Goal: Task Accomplishment & Management: Complete application form

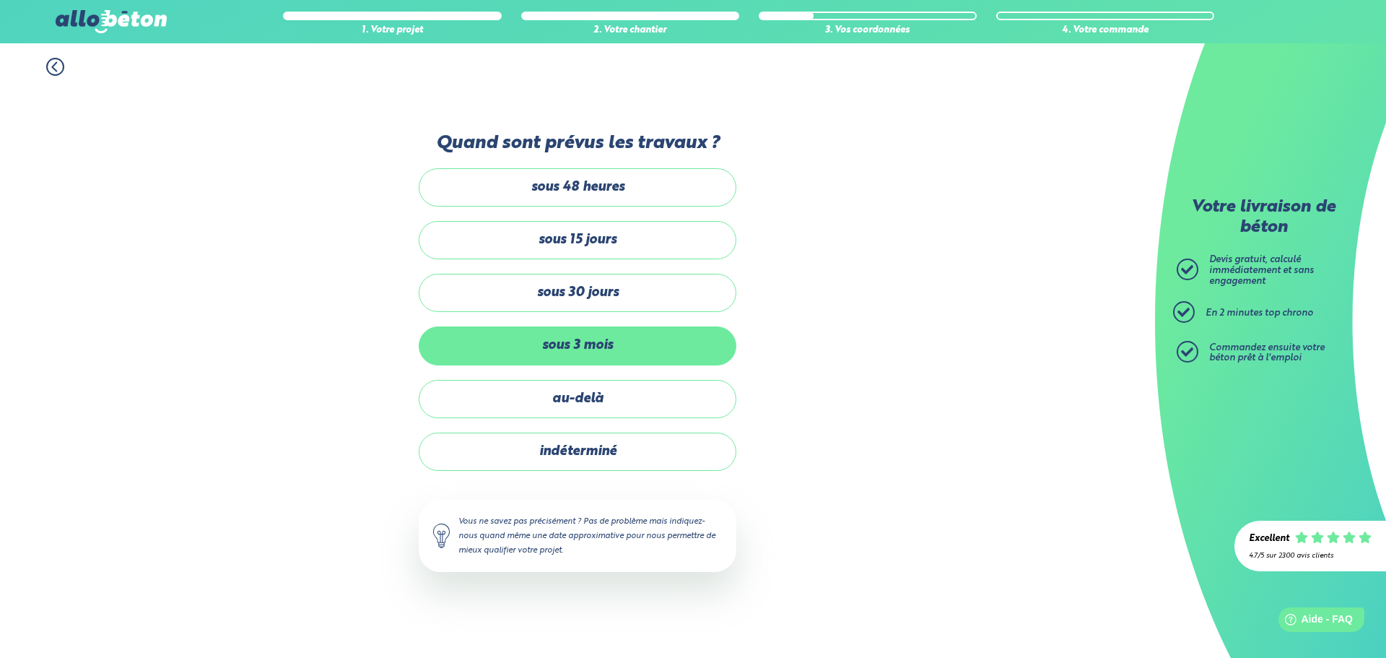
click at [613, 348] on label "sous 3 mois" at bounding box center [578, 345] width 318 height 38
click at [0, 0] on input "sous 3 mois" at bounding box center [0, 0] width 0 height 0
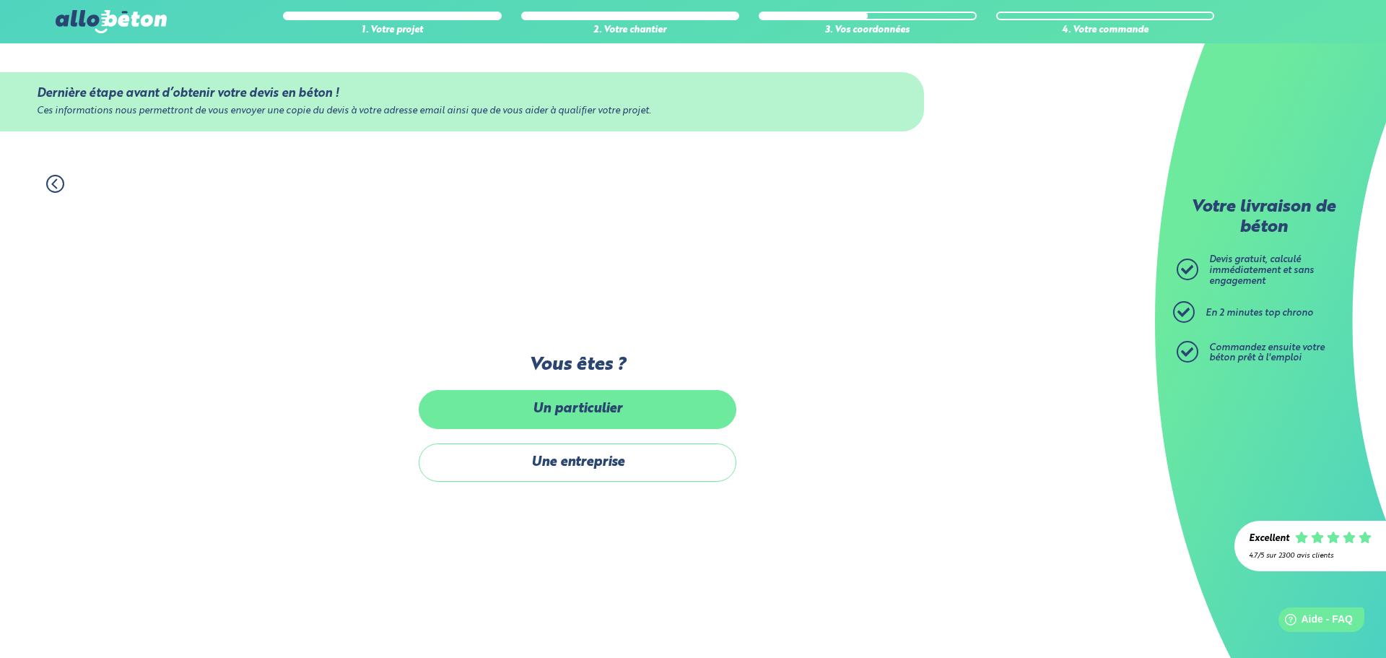
click at [616, 417] on label "Un particulier" at bounding box center [578, 409] width 318 height 38
click at [0, 0] on input "Un particulier" at bounding box center [0, 0] width 0 height 0
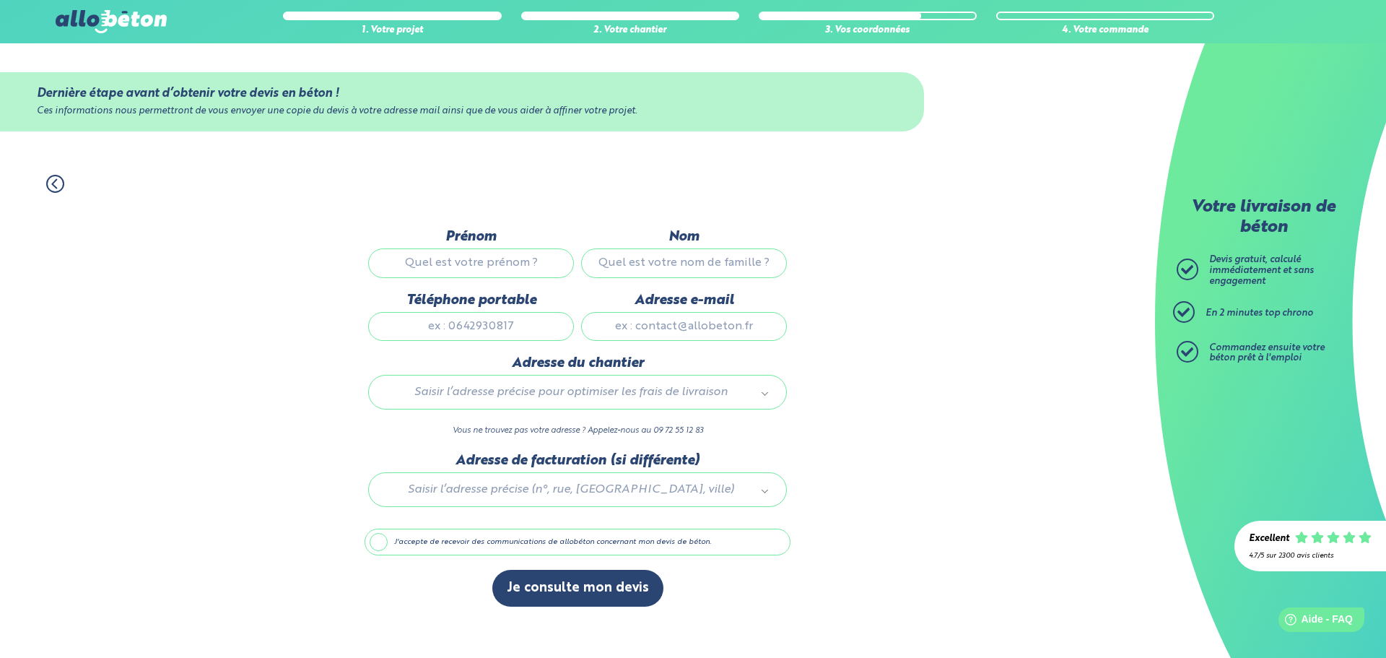
click at [490, 257] on input "Prénom" at bounding box center [471, 262] width 206 height 29
click at [490, 272] on input "Prénom" at bounding box center [471, 262] width 206 height 29
type input "SAID"
click at [617, 271] on input "Nom" at bounding box center [684, 262] width 206 height 29
type input "AIT BOU"
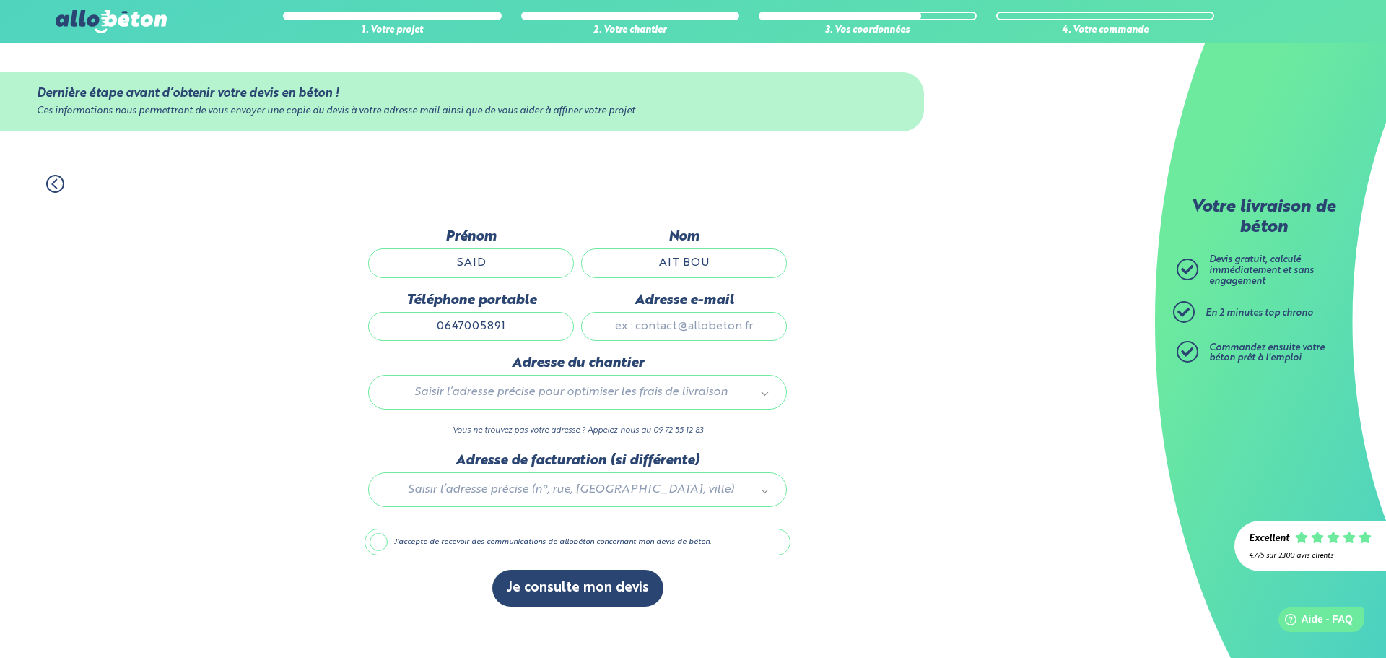
type input "0647005891"
type input "[EMAIL_ADDRESS][DOMAIN_NAME]"
click at [539, 426] on input "text" at bounding box center [577, 423] width 397 height 20
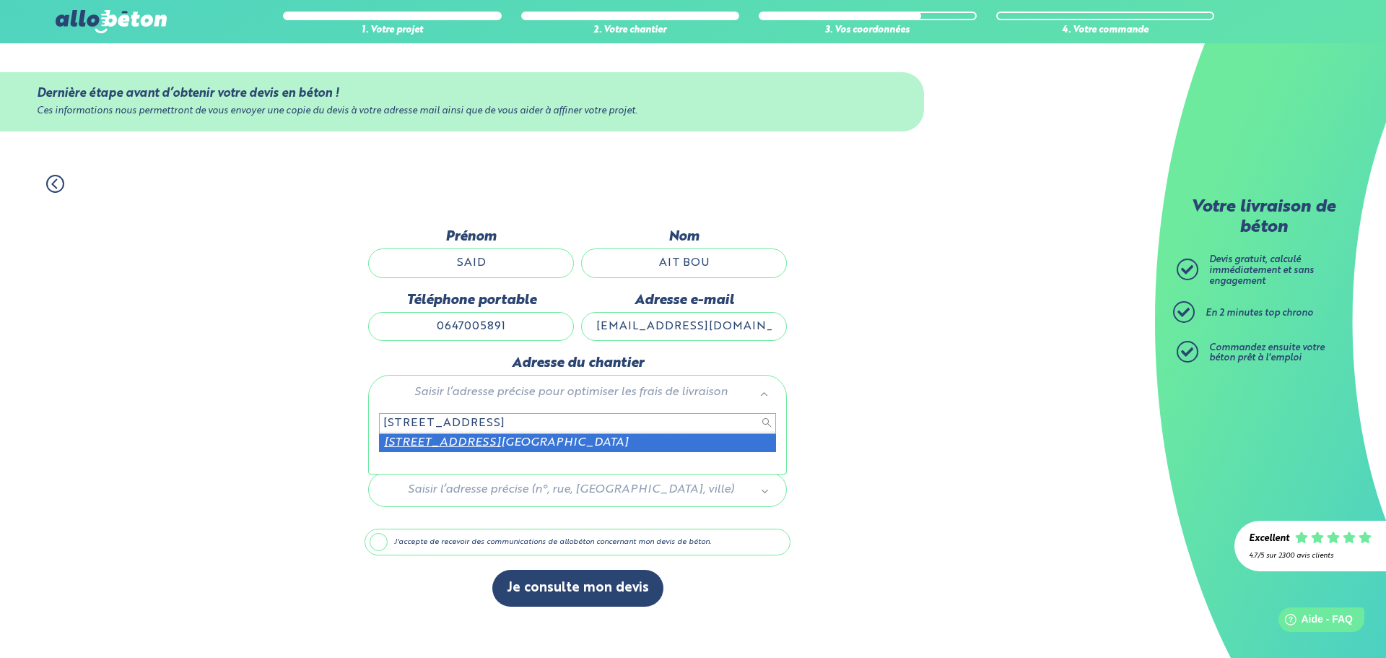
type input "[STREET_ADDRESS]"
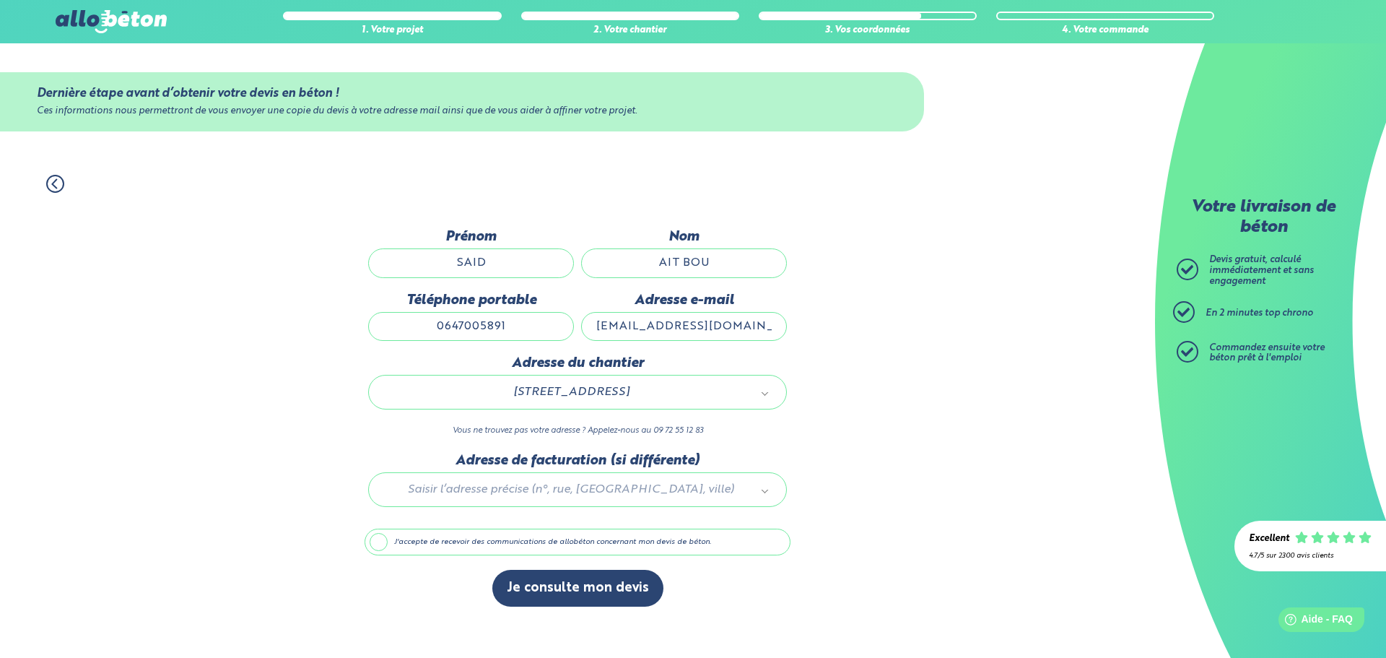
click at [388, 542] on label "J'accepte de recevoir des communications de allobéton concernant mon devis de b…" at bounding box center [578, 542] width 426 height 27
click at [0, 0] on input "J'accepte de recevoir des communications de allobéton concernant mon devis de b…" at bounding box center [0, 0] width 0 height 0
click at [371, 547] on label "J'accepte de recevoir des communications de allobéton concernant mon devis de b…" at bounding box center [578, 542] width 426 height 27
click at [0, 0] on input "J'accepte de recevoir des communications de allobéton concernant mon devis de b…" at bounding box center [0, 0] width 0 height 0
click at [561, 589] on button "Je consulte mon devis" at bounding box center [577, 588] width 171 height 37
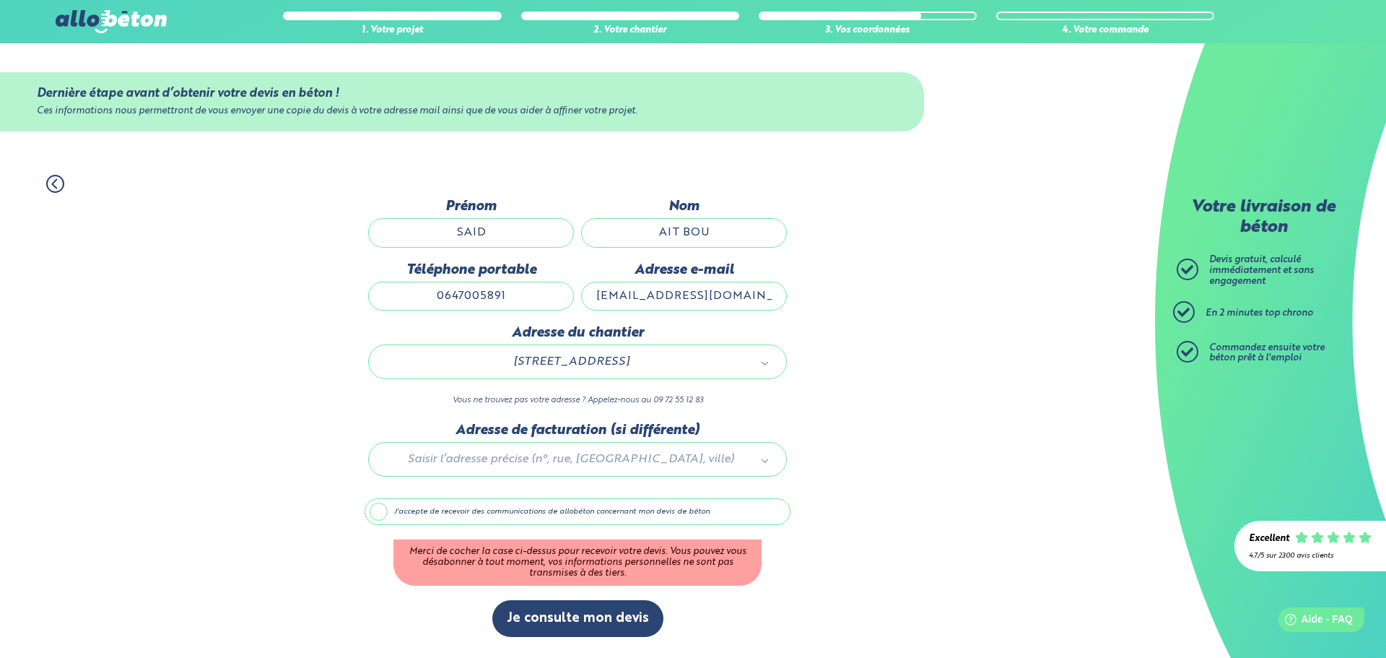
click at [391, 511] on label "J'accepte de recevoir des communications de allobéton concernant mon devis de b…" at bounding box center [578, 511] width 426 height 27
click at [0, 0] on input "J'accepte de recevoir des communications de allobéton concernant mon devis de b…" at bounding box center [0, 0] width 0 height 0
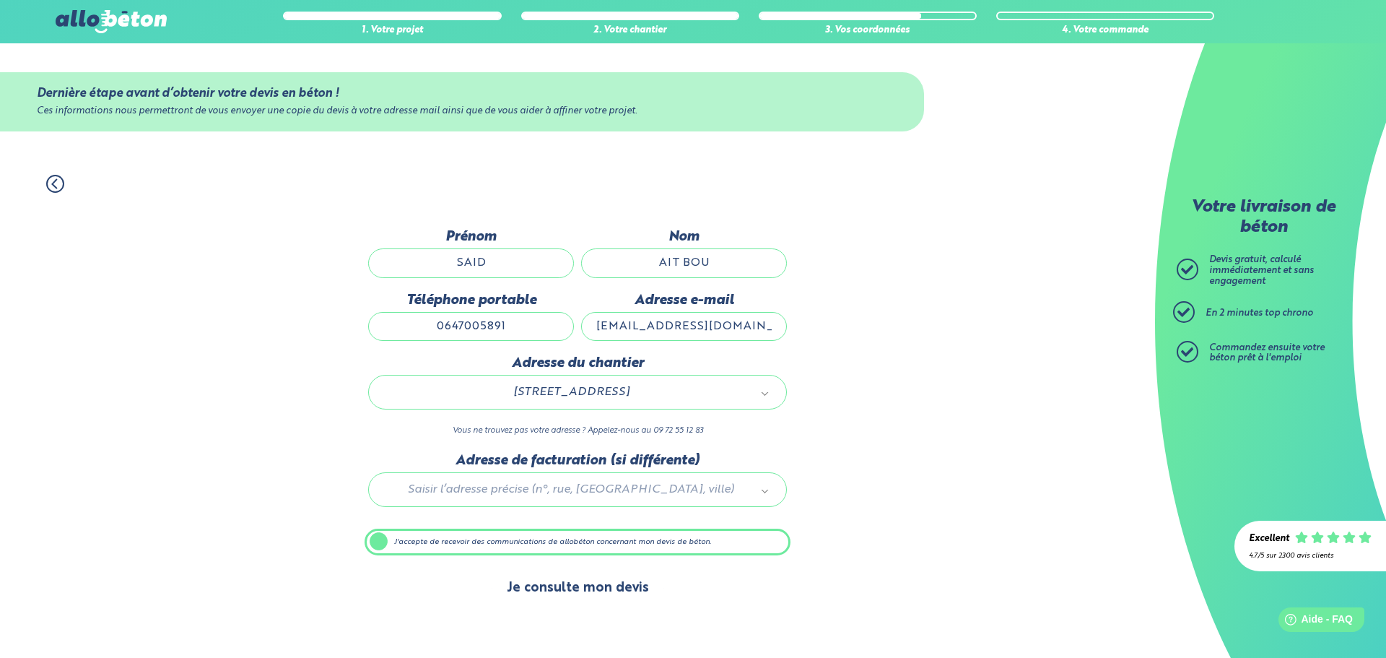
click at [571, 592] on button "Je consulte mon devis" at bounding box center [577, 588] width 171 height 37
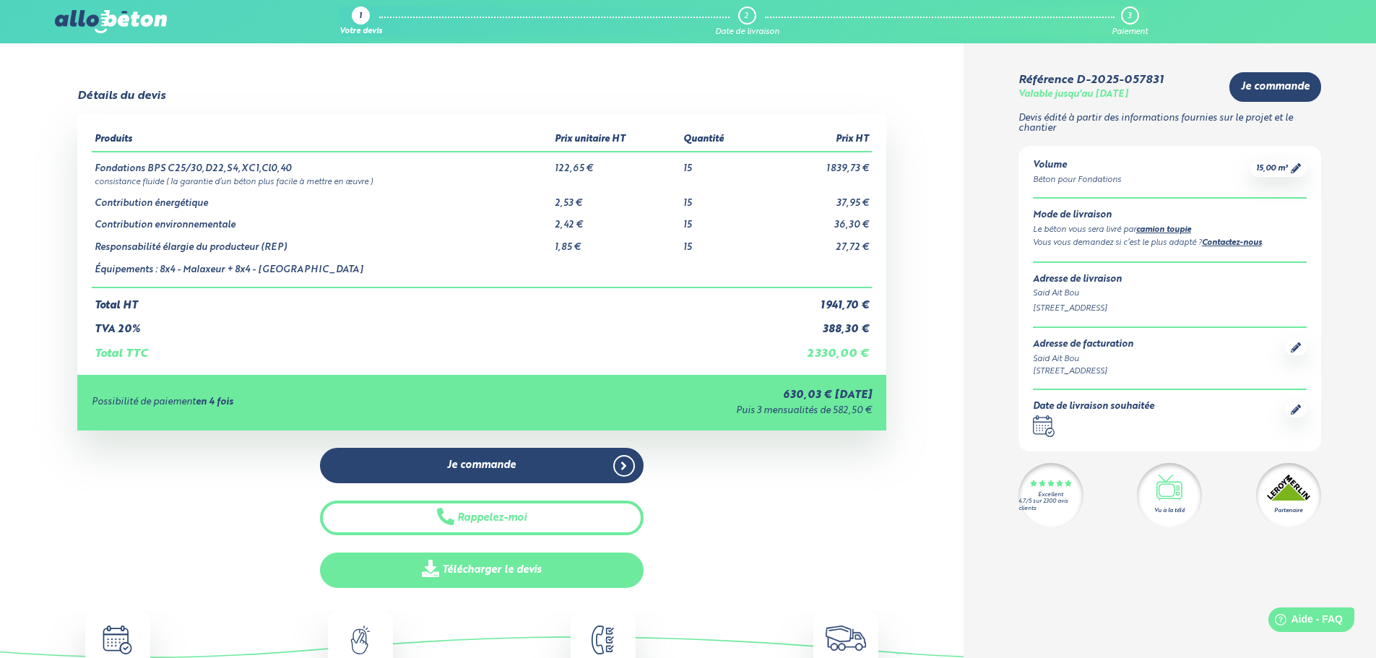
click at [544, 575] on link "Télécharger le devis" at bounding box center [482, 569] width 324 height 35
